Goal: Transaction & Acquisition: Purchase product/service

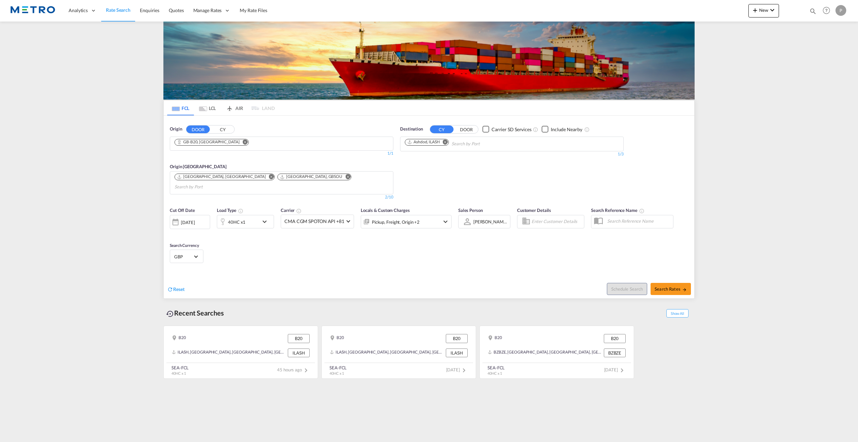
click at [243, 143] on md-icon "Remove" at bounding box center [245, 141] width 5 height 5
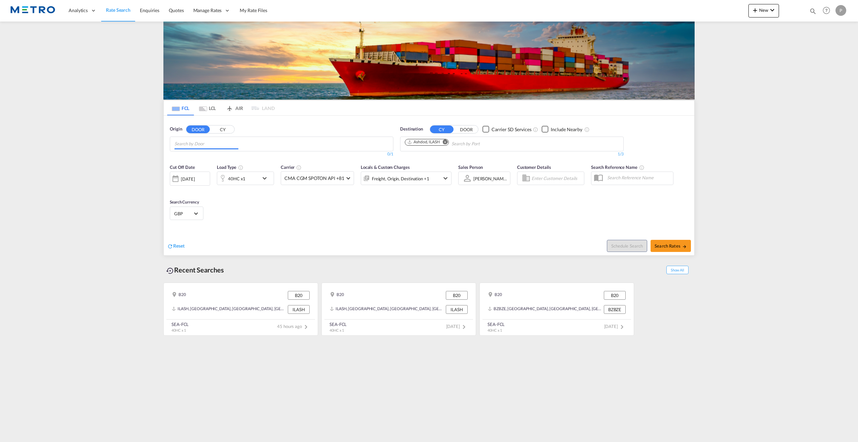
click at [266, 142] on body "Analytics Reports Dashboard Rate Search Enquiries Quotes" at bounding box center [429, 221] width 858 height 442
type input "[GEOGRAPHIC_DATA]"
click at [234, 160] on div "[GEOGRAPHIC_DATA] [GEOGRAPHIC_DATA]-[GEOGRAPHIC_DATA]" at bounding box center [226, 159] width 128 height 20
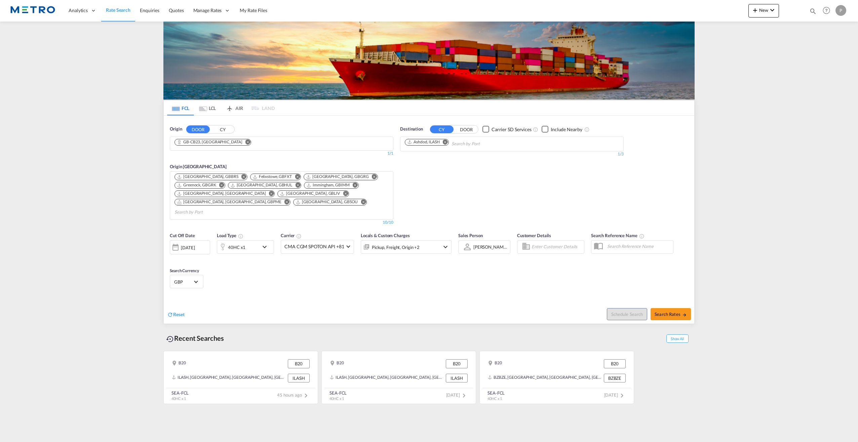
click at [462, 131] on button "DOOR" at bounding box center [467, 129] width 24 height 8
click at [444, 146] on input "Chips input." at bounding box center [437, 144] width 64 height 11
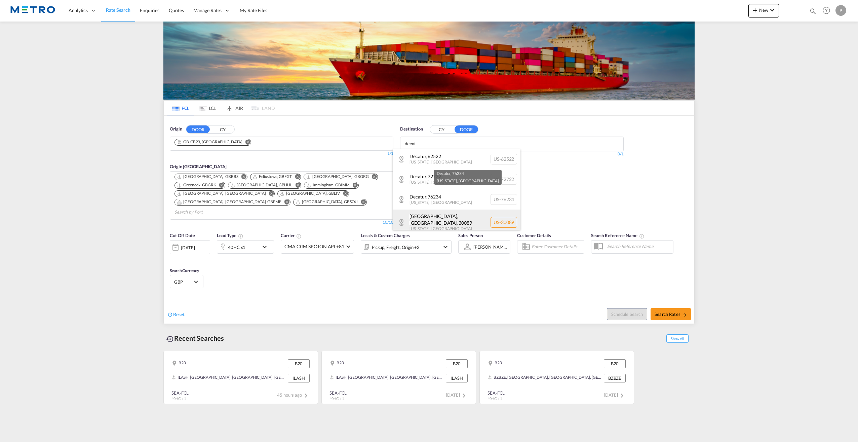
type input "decat"
click at [452, 215] on div "[GEOGRAPHIC_DATA],[GEOGRAPHIC_DATA] , 30089 [US_STATE] , [GEOGRAPHIC_DATA] [GEO…" at bounding box center [457, 223] width 128 height 26
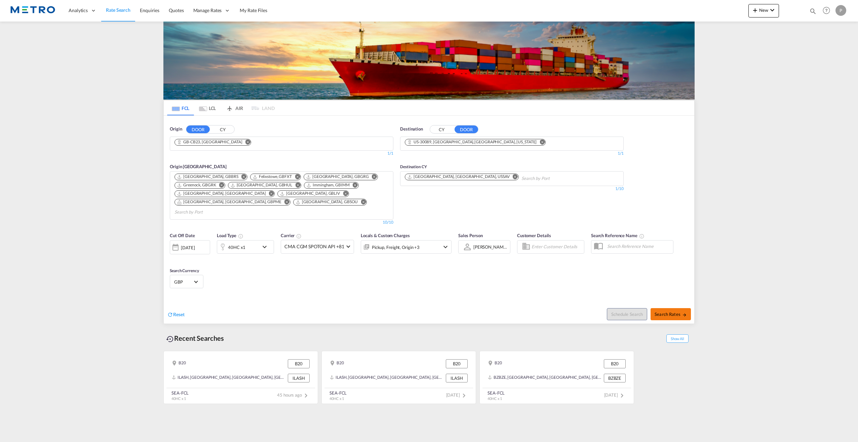
click at [672, 311] on span "Search Rates" at bounding box center [671, 313] width 32 height 5
type input "CB23 to 30089 / [DATE]"
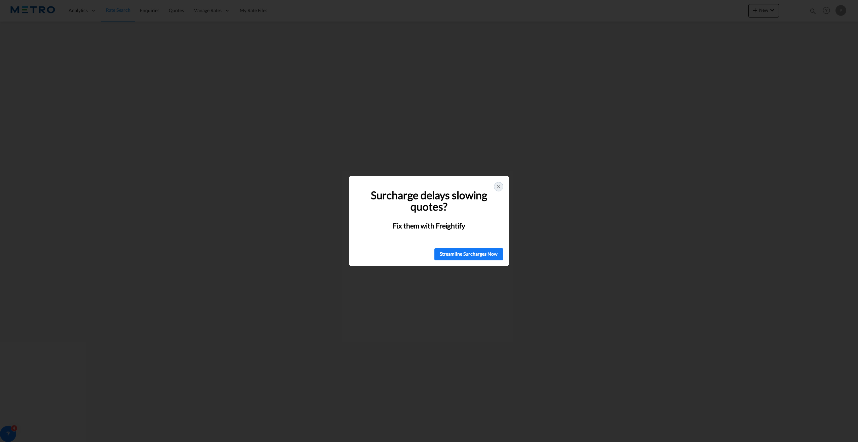
click at [496, 190] on div at bounding box center [498, 186] width 9 height 9
